Goal: Information Seeking & Learning: Compare options

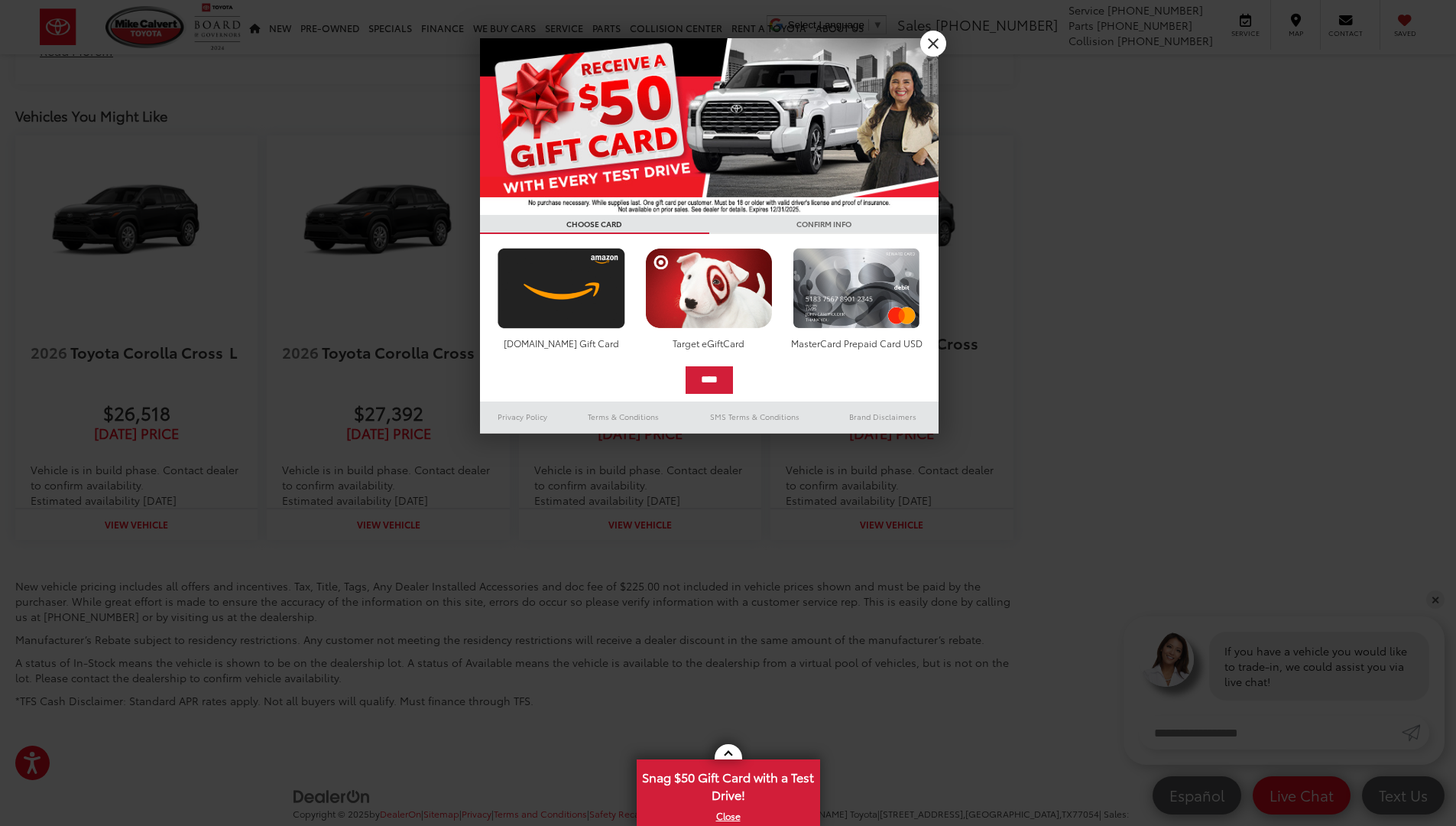
scroll to position [2126, 0]
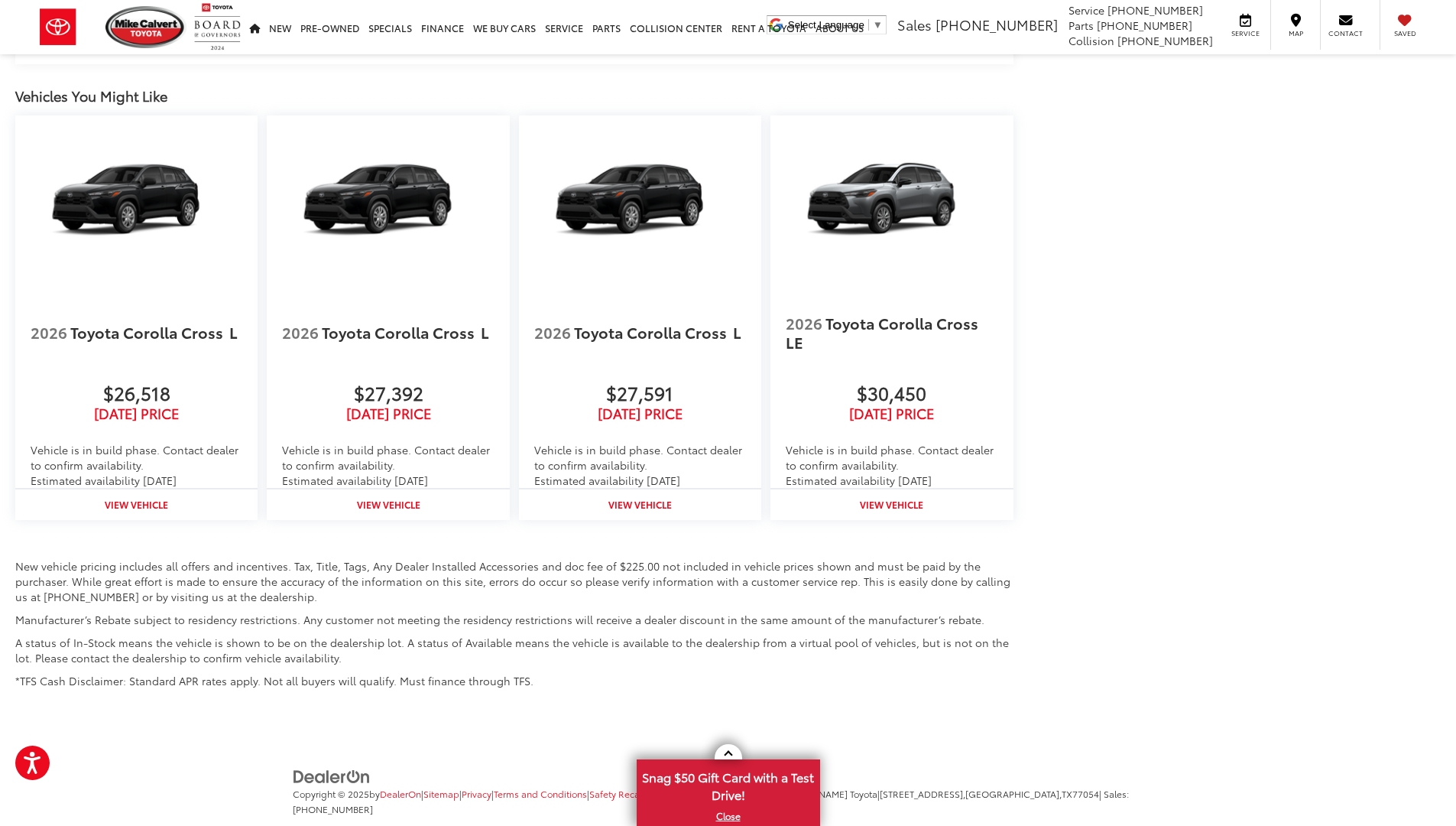
scroll to position [2061, 0]
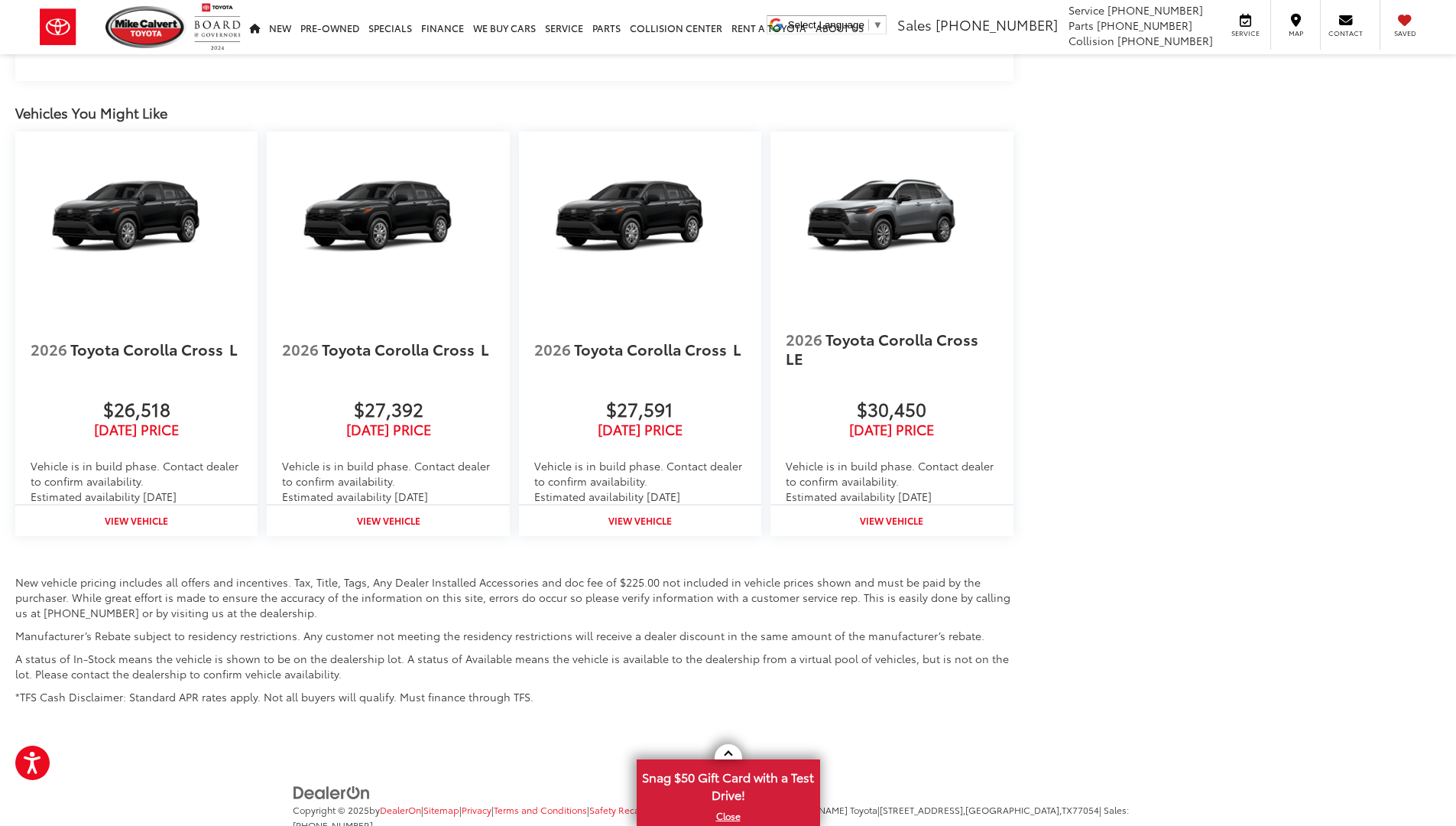
scroll to position [2115, 0]
